Goal: Task Accomplishment & Management: Use online tool/utility

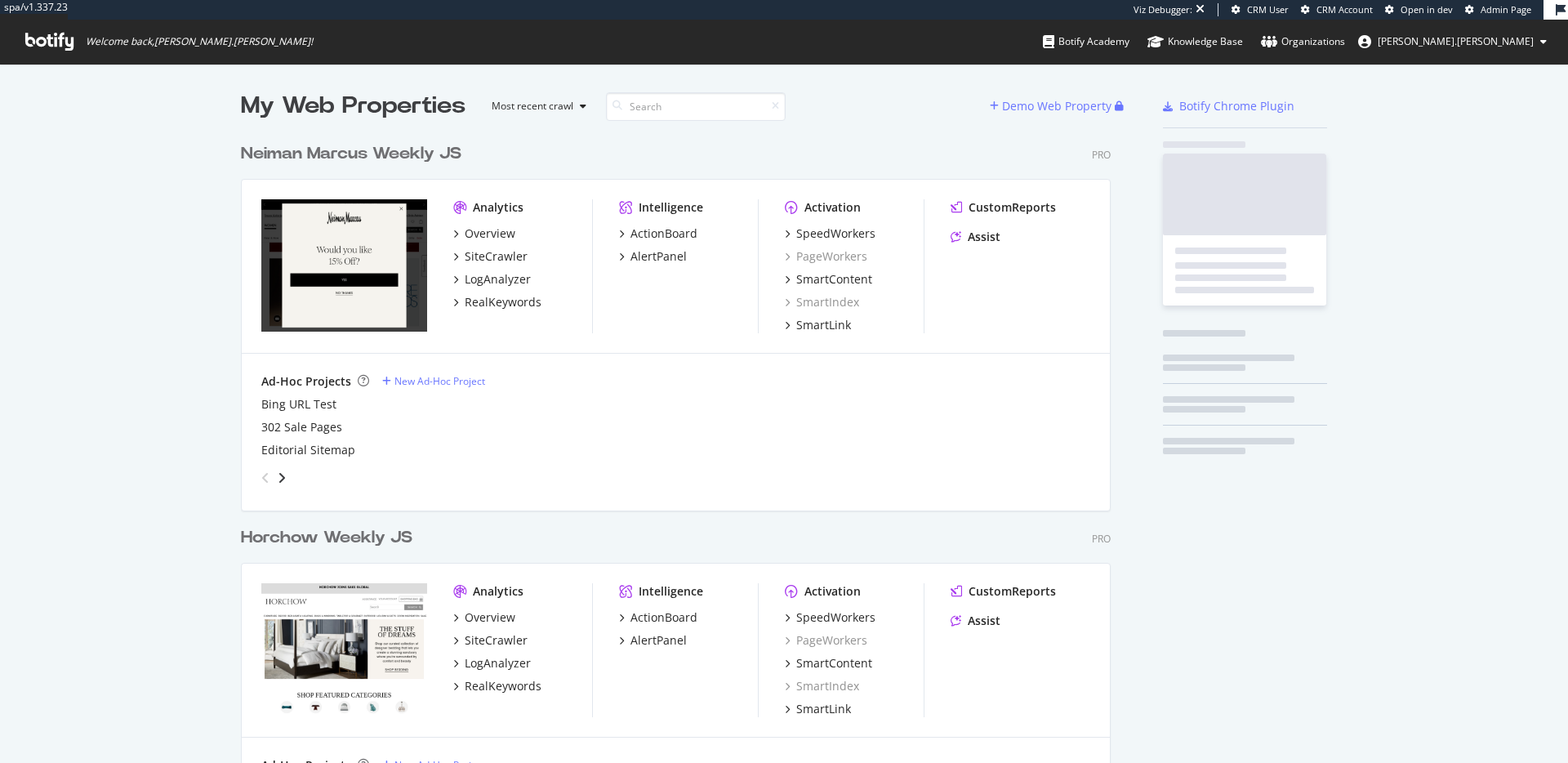
scroll to position [1024, 883]
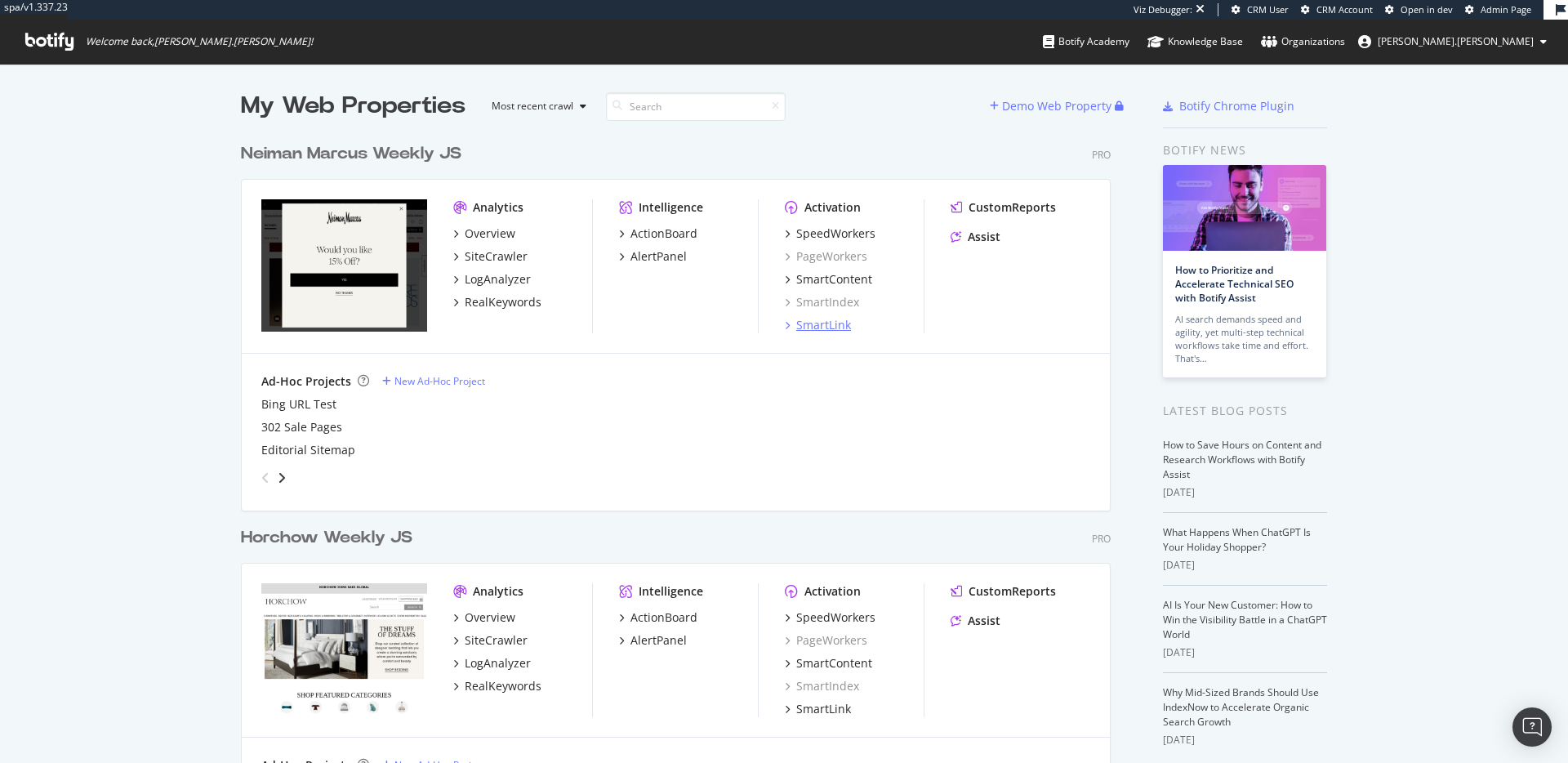
click at [834, 325] on div "SmartLink" at bounding box center [823, 325] width 55 height 17
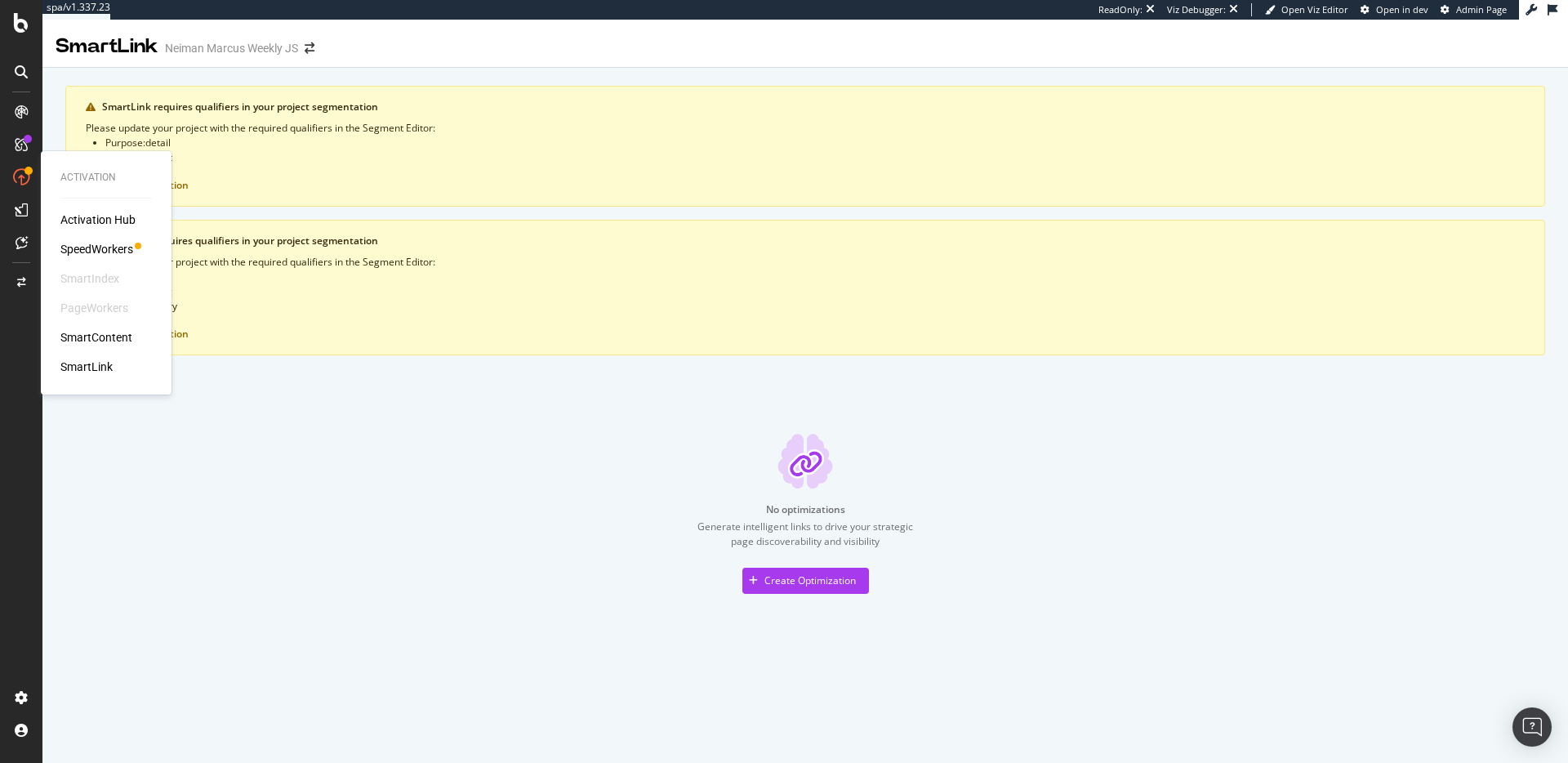
click at [112, 338] on div "SmartContent" at bounding box center [96, 338] width 72 height 17
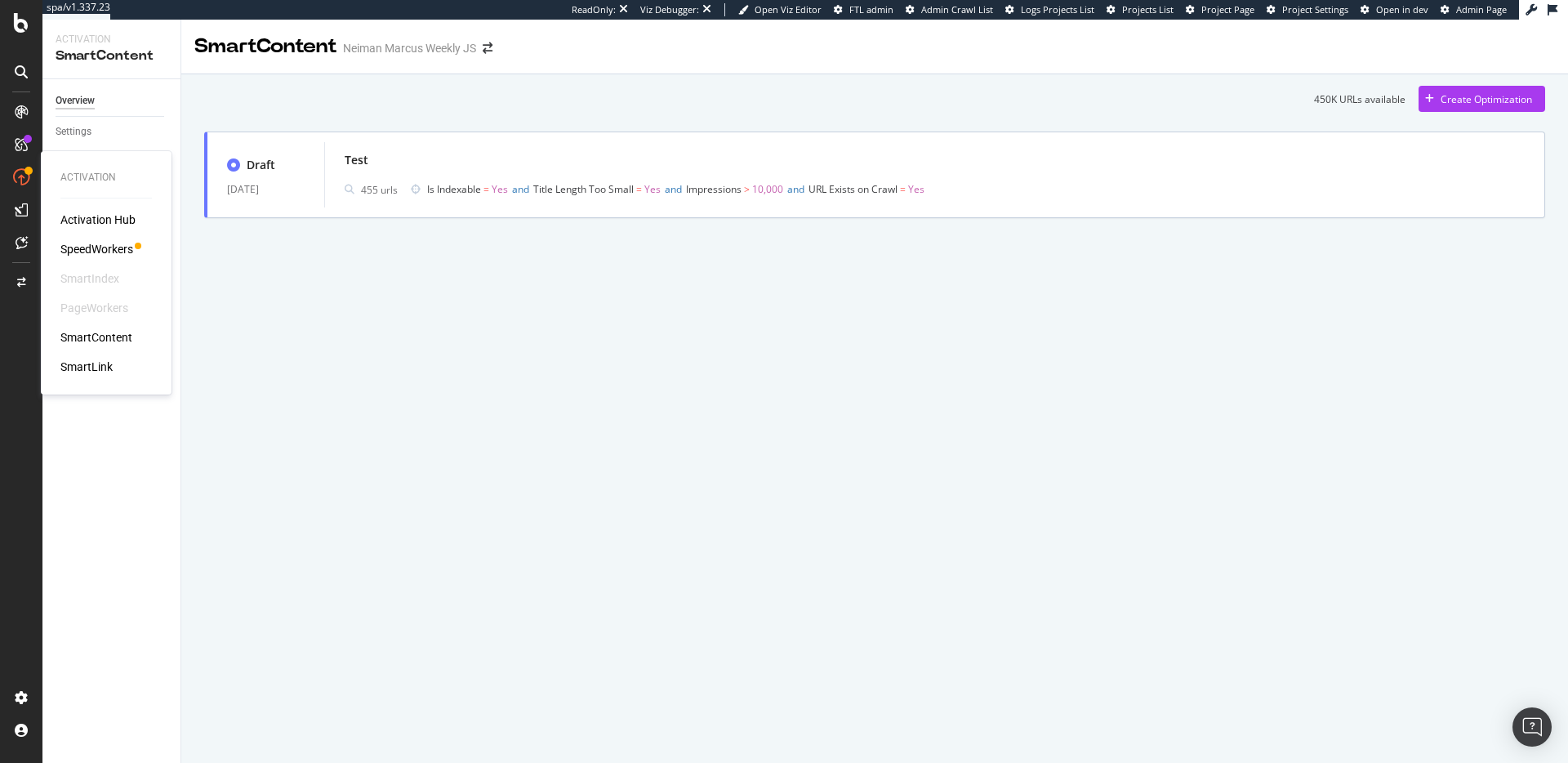
click at [95, 219] on div "Activation Hub" at bounding box center [97, 220] width 75 height 17
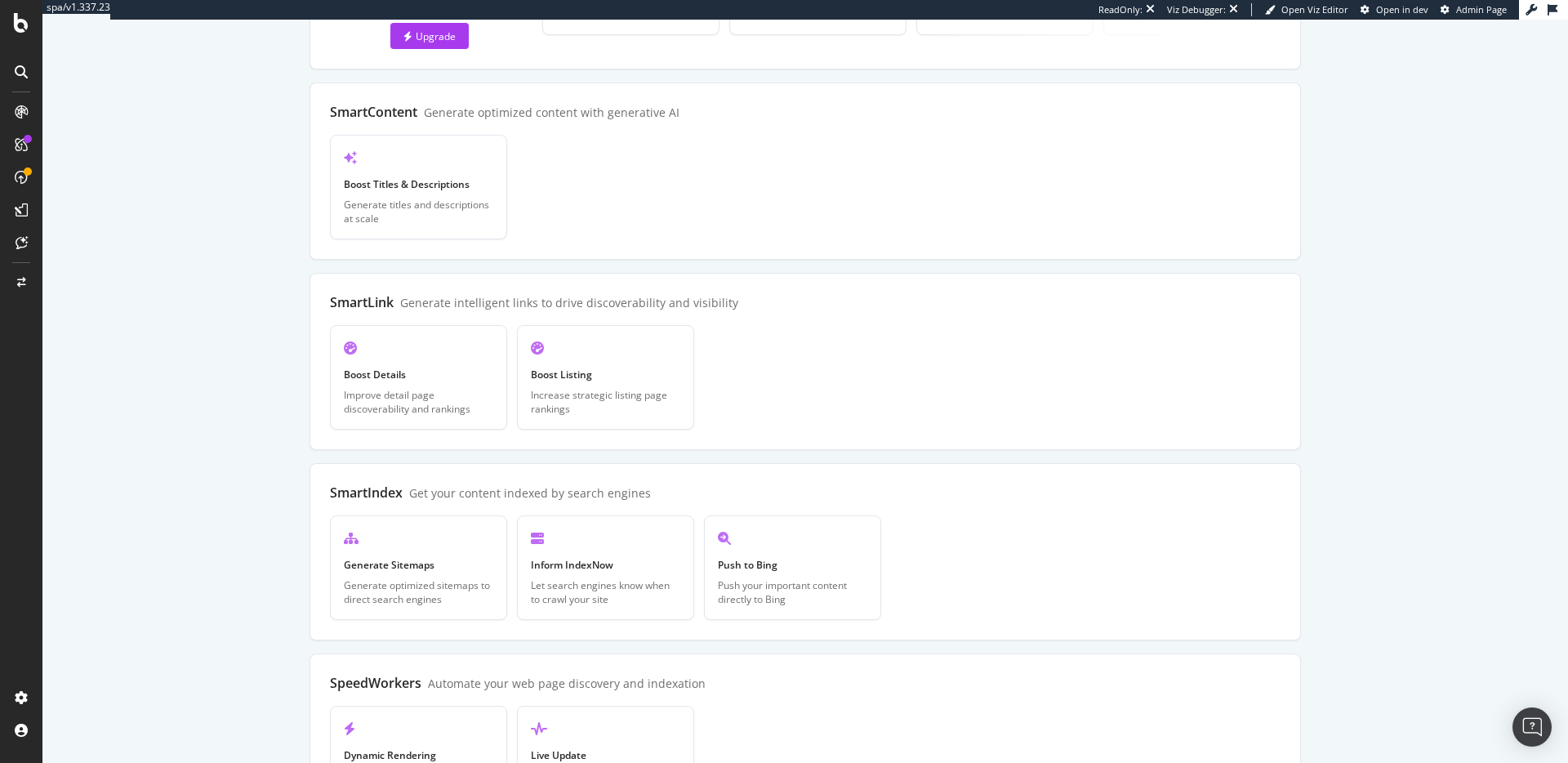
scroll to position [344, 0]
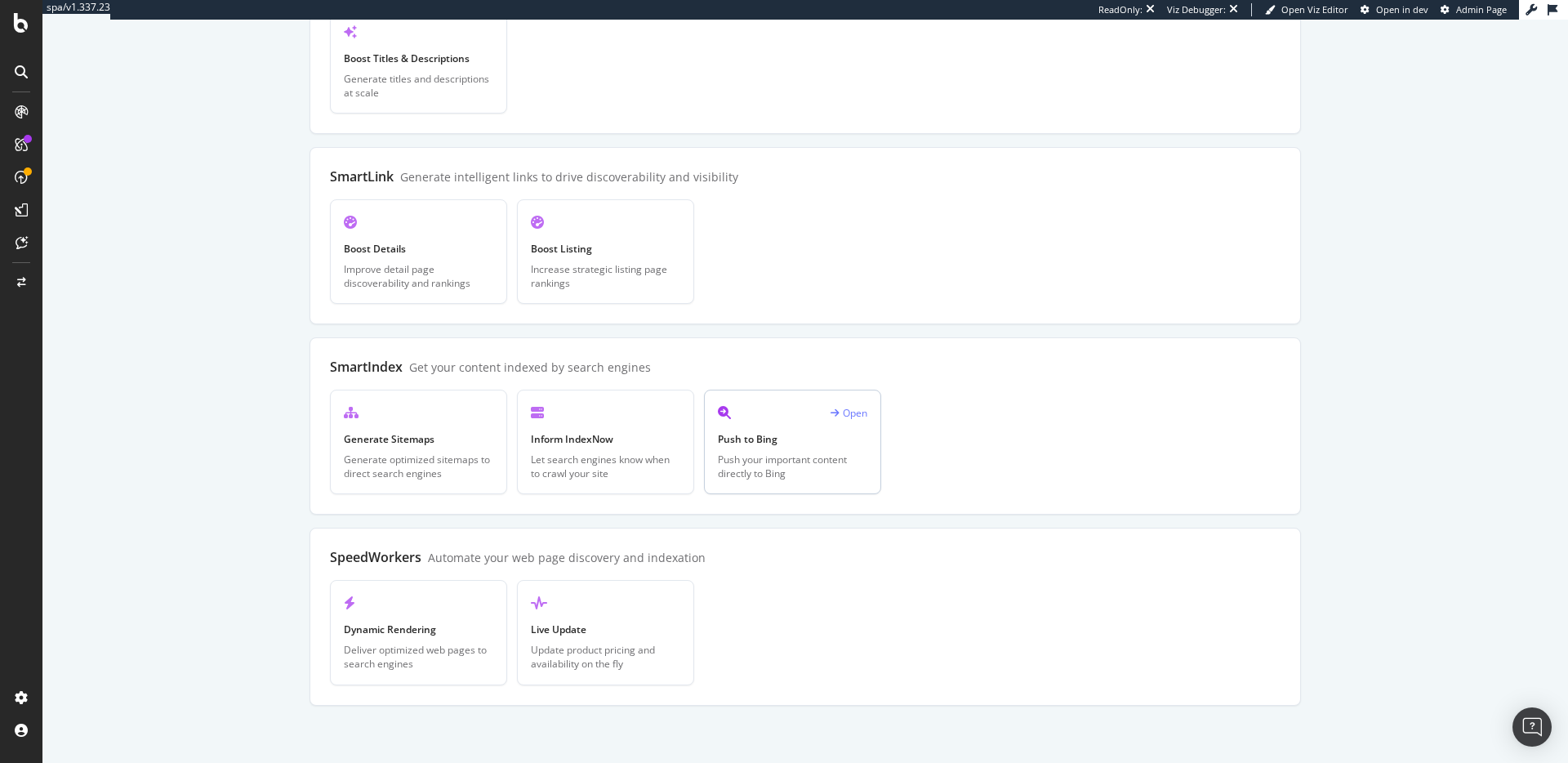
click at [813, 459] on div "Push your important content directly to Bing" at bounding box center [791, 467] width 149 height 28
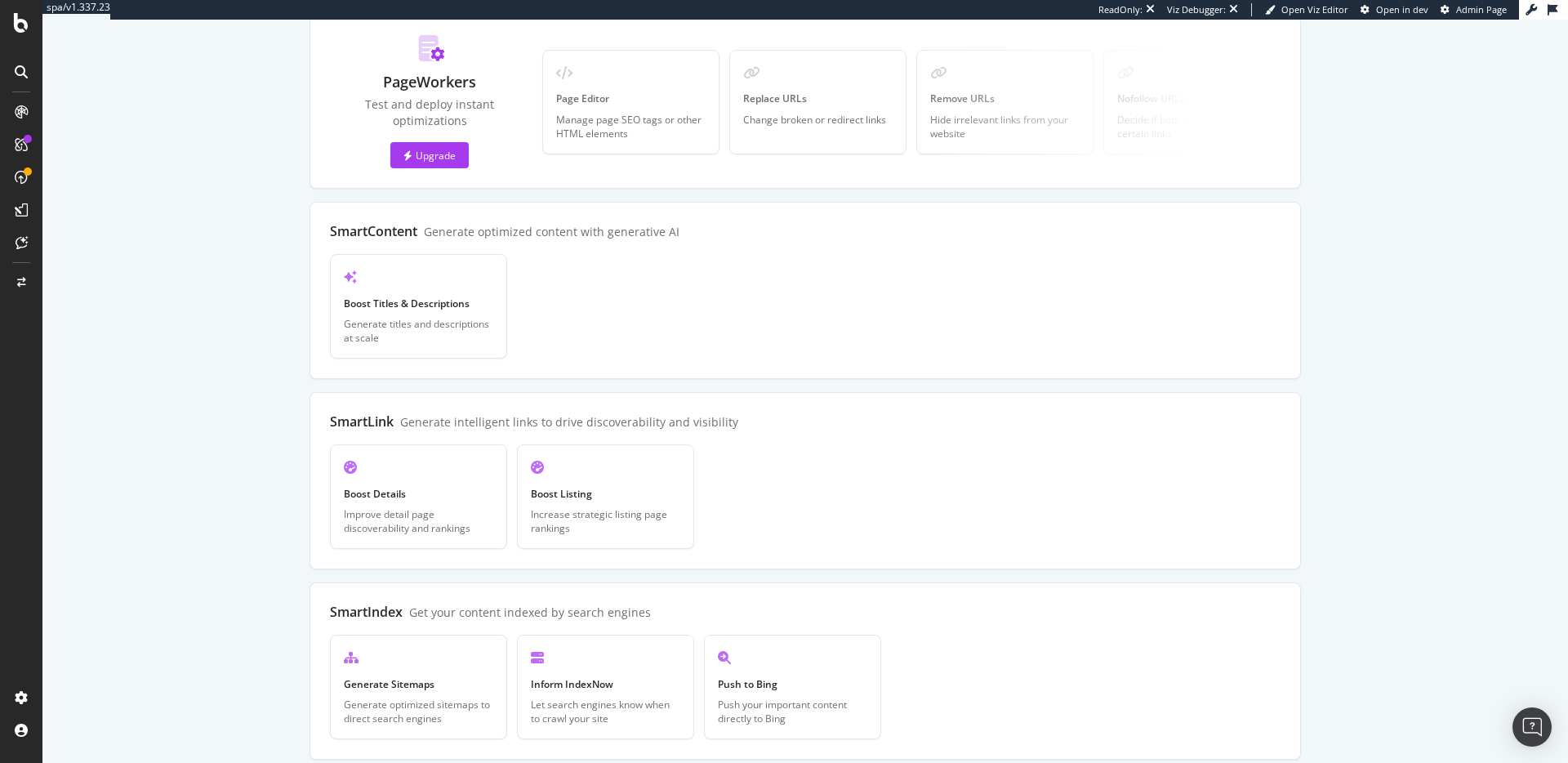
scroll to position [344, 0]
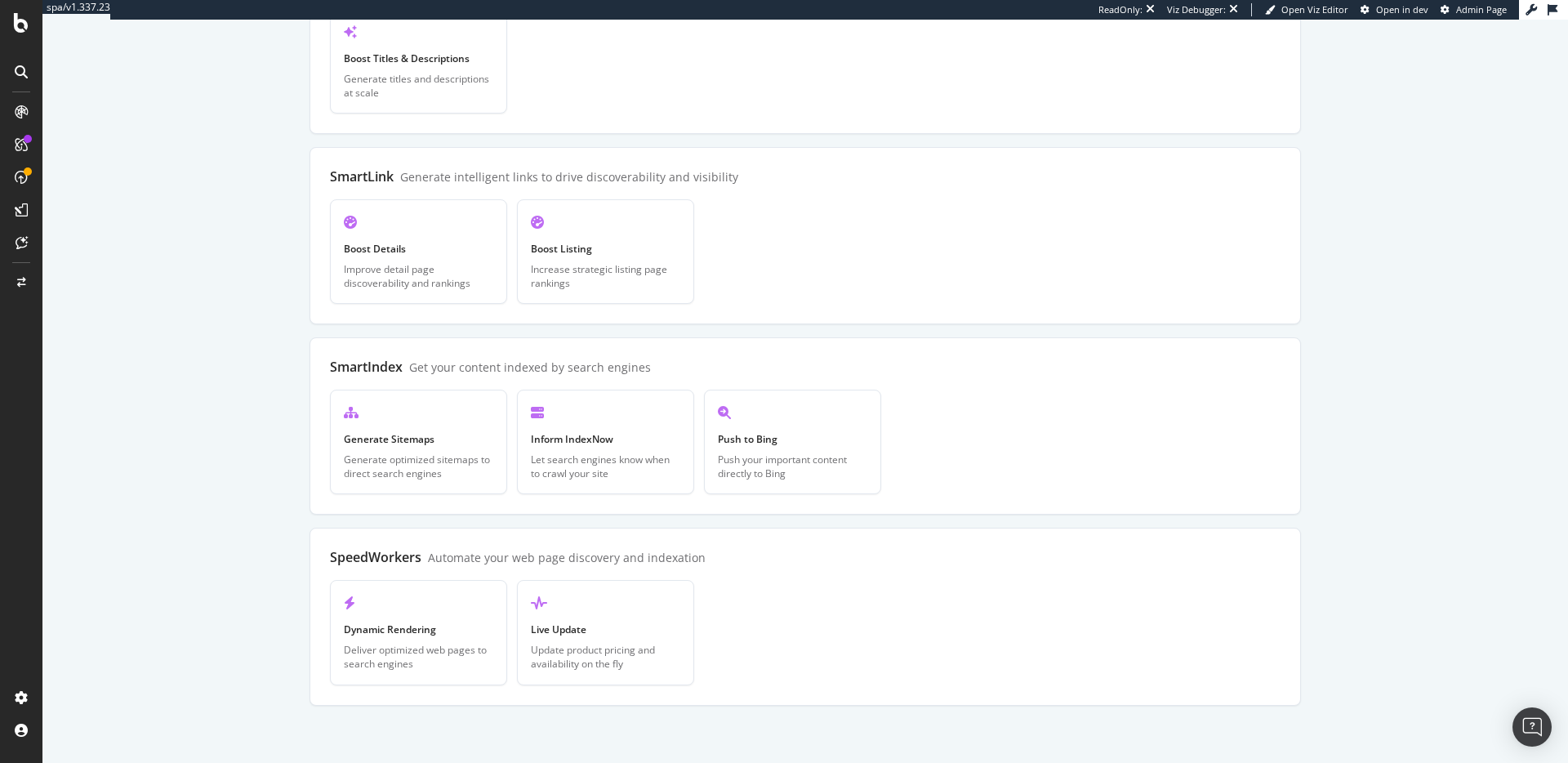
click at [902, 407] on div "Open Generate Sitemaps Generate optimized sitemaps to direct search engines Ope…" at bounding box center [804, 442] width 951 height 105
click at [653, 409] on div "Open" at bounding box center [662, 412] width 37 height 14
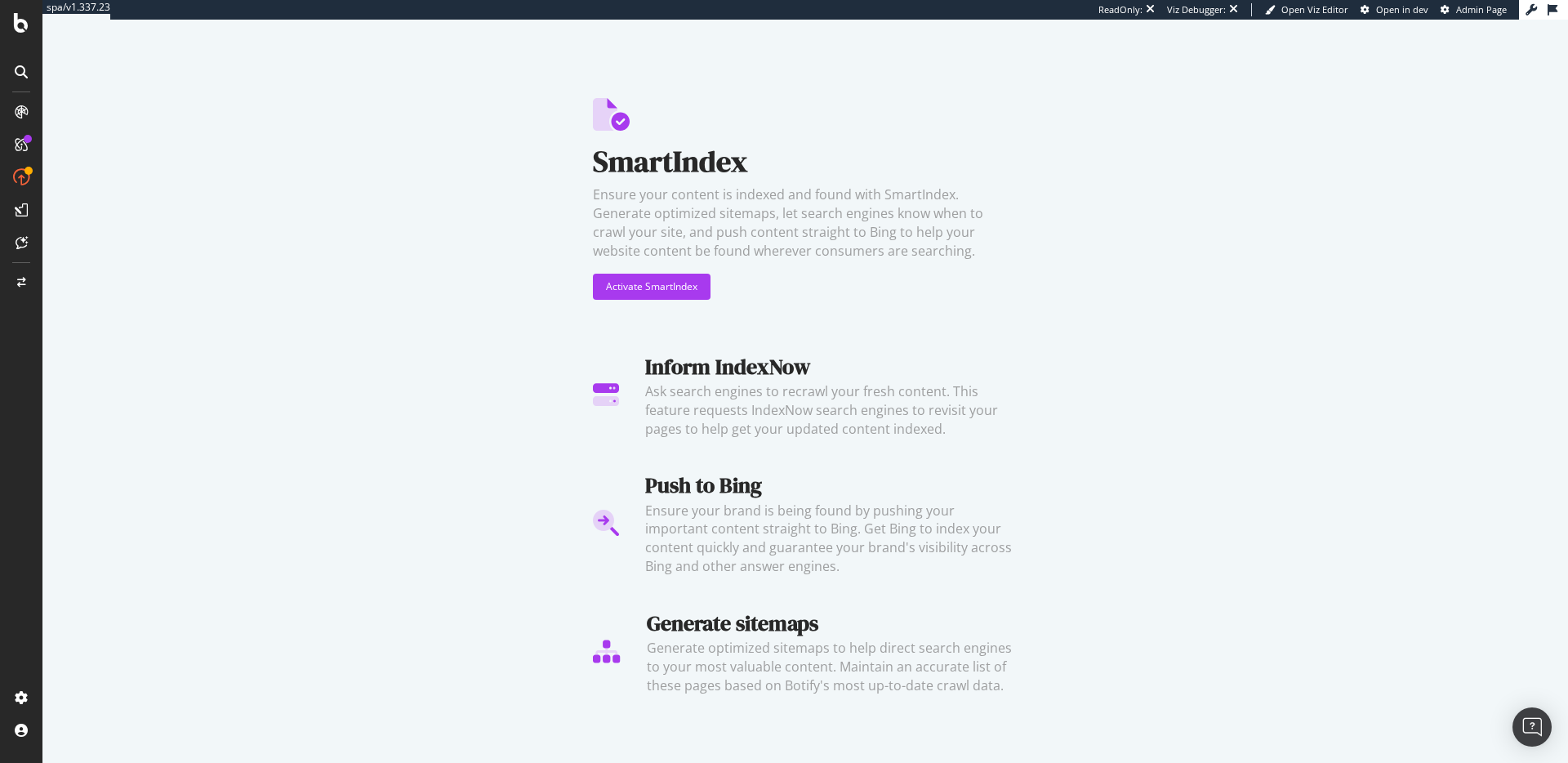
click at [805, 381] on div "Inform IndexNow" at bounding box center [831, 367] width 372 height 31
click at [669, 274] on button "Activate SmartIndex" at bounding box center [652, 287] width 118 height 26
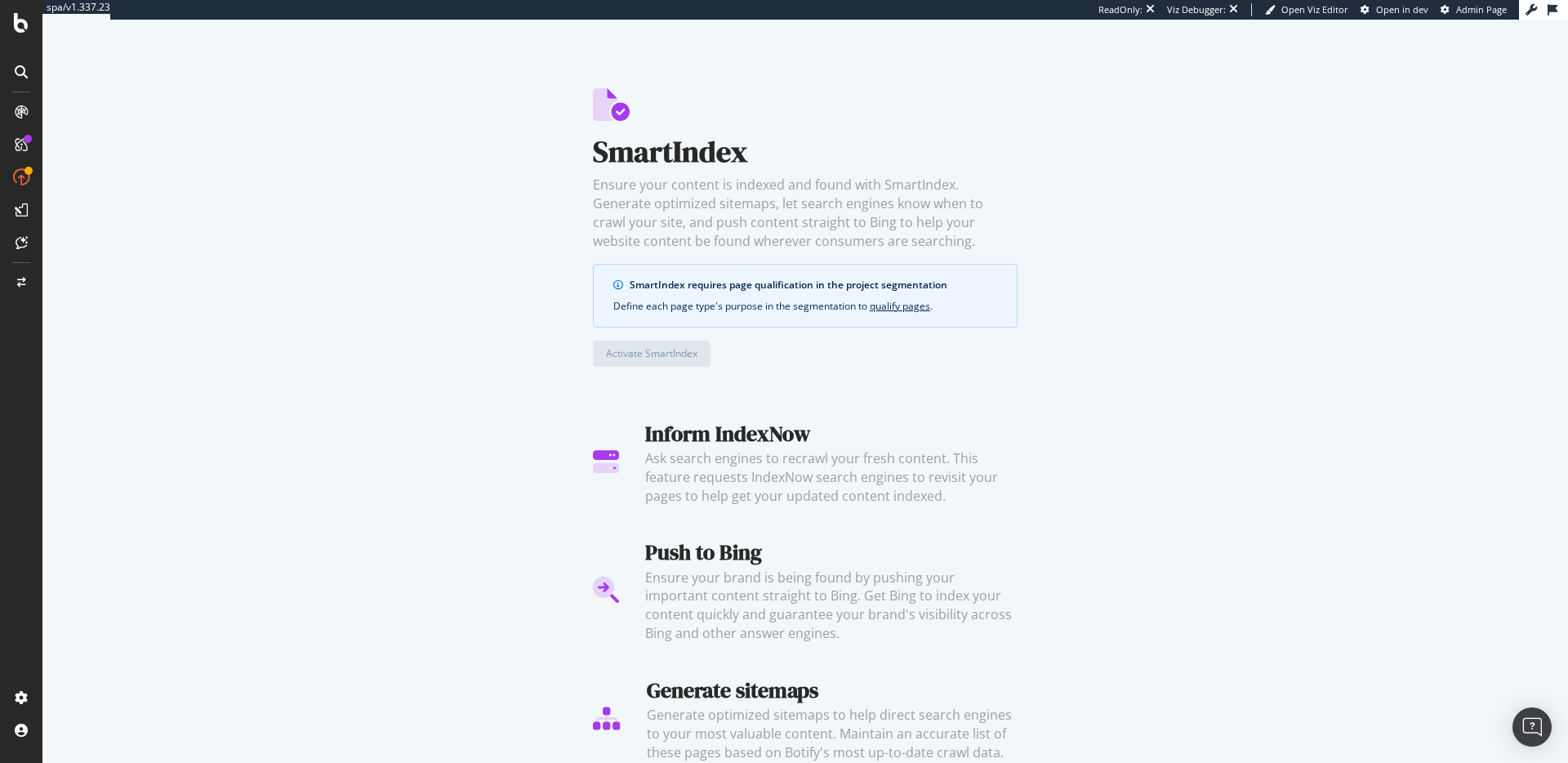
scroll to position [29, 0]
